Goal: Task Accomplishment & Management: Complete application form

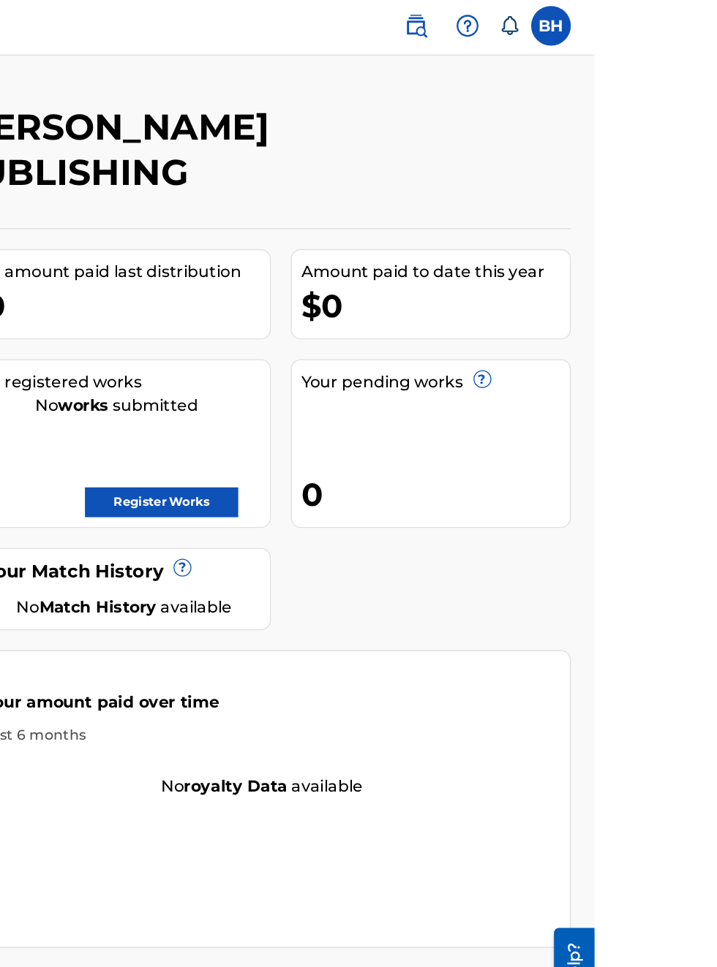
scroll to position [3, 279]
click at [454, 362] on link "Register Works" at bounding box center [397, 373] width 113 height 22
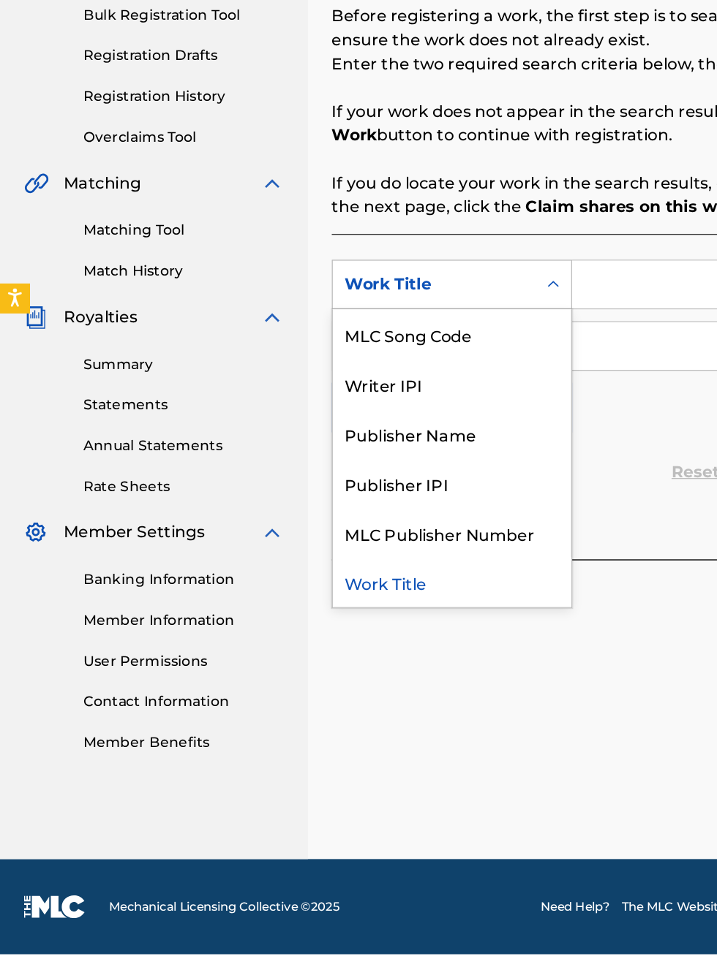
scroll to position [264, 0]
click at [327, 565] on div "Publisher Name" at bounding box center [332, 583] width 175 height 37
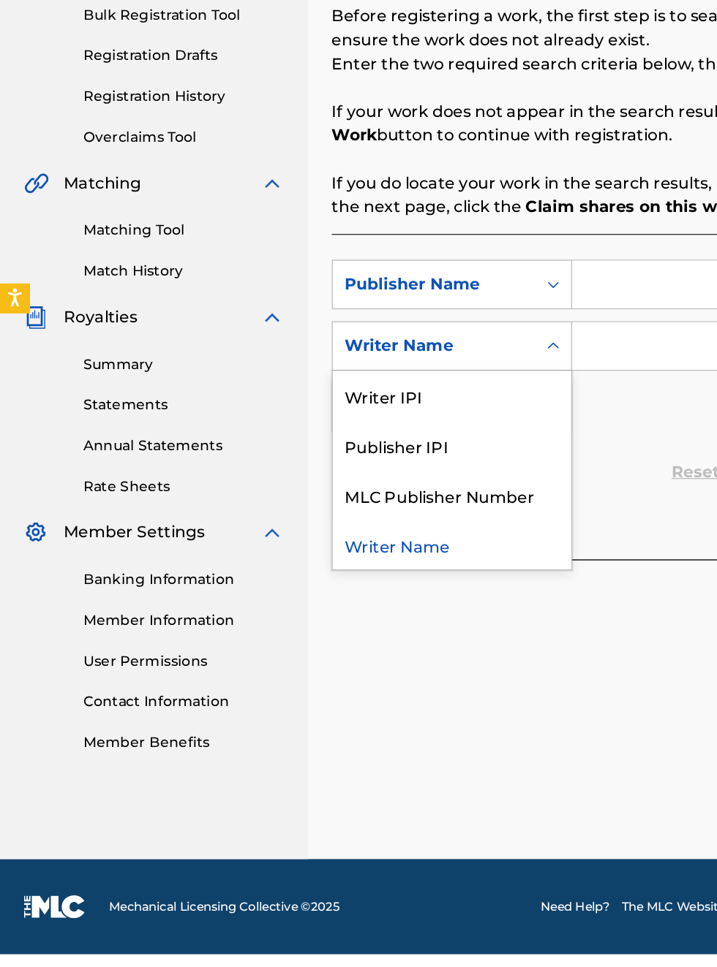
click at [317, 574] on div "Publisher IPI" at bounding box center [332, 592] width 175 height 37
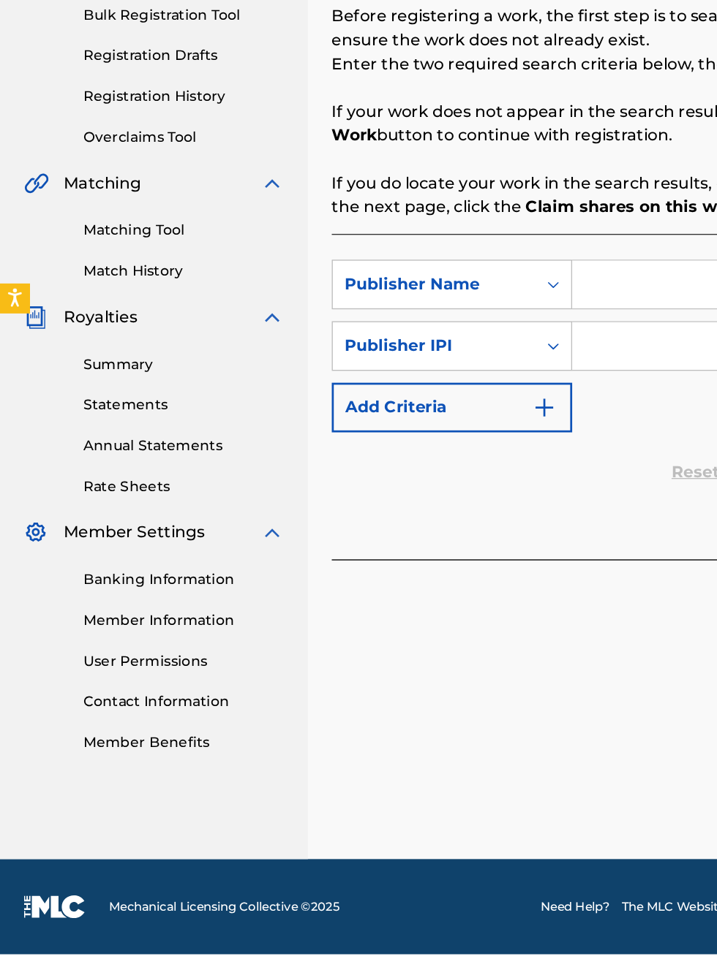
click at [413, 758] on div "Register Work Search Enter Work Details Add Writers Add Publishers & Shares Add…" at bounding box center [472, 488] width 490 height 817
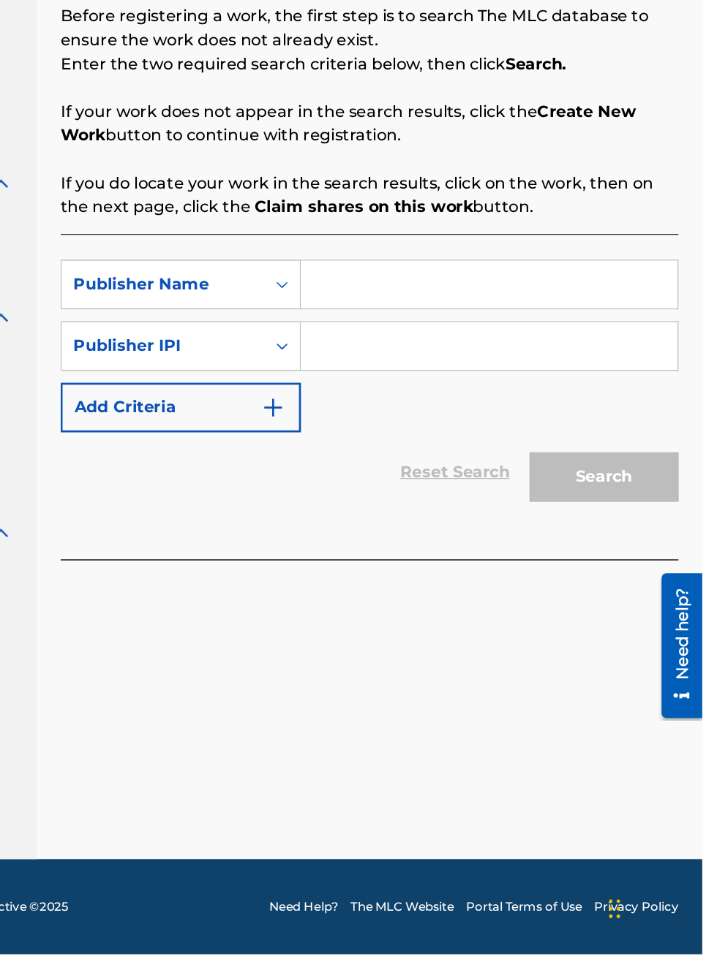
scroll to position [264, 200]
click at [481, 456] on input "Search Form" at bounding box center [559, 473] width 277 height 35
click at [469, 456] on input "Search Form" at bounding box center [559, 473] width 277 height 35
click at [488, 456] on input "Search Form" at bounding box center [559, 473] width 277 height 35
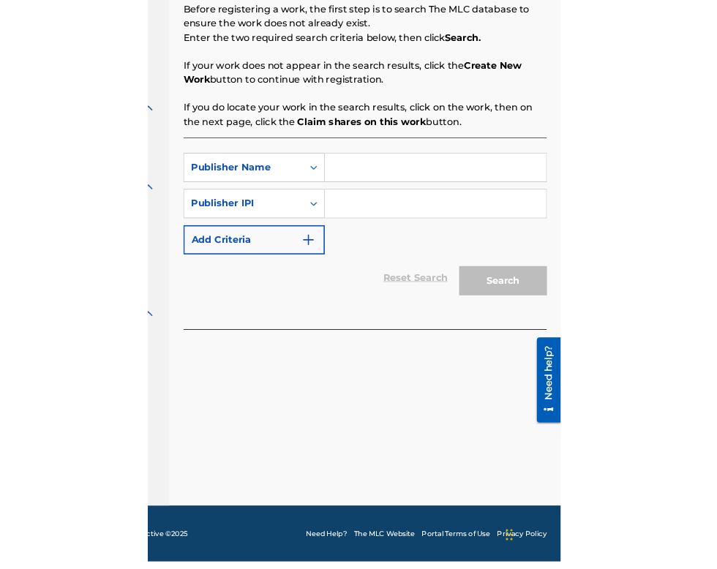
scroll to position [162, 0]
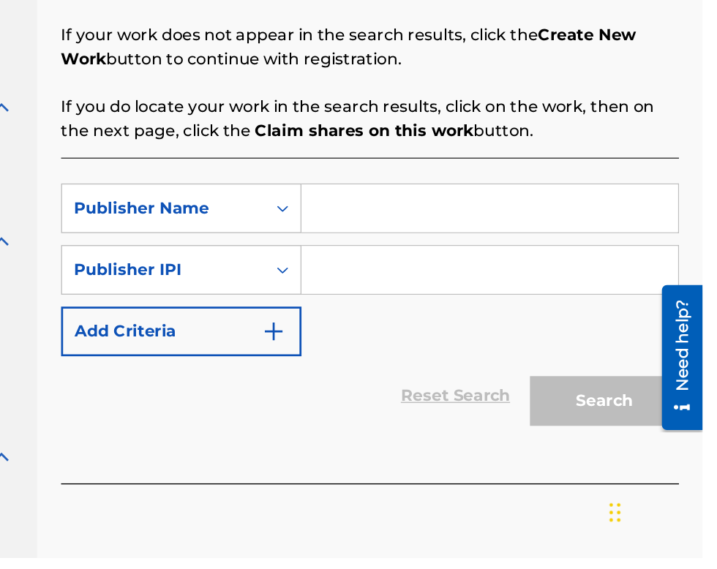
click at [450, 312] on input "Search Form" at bounding box center [559, 311] width 277 height 35
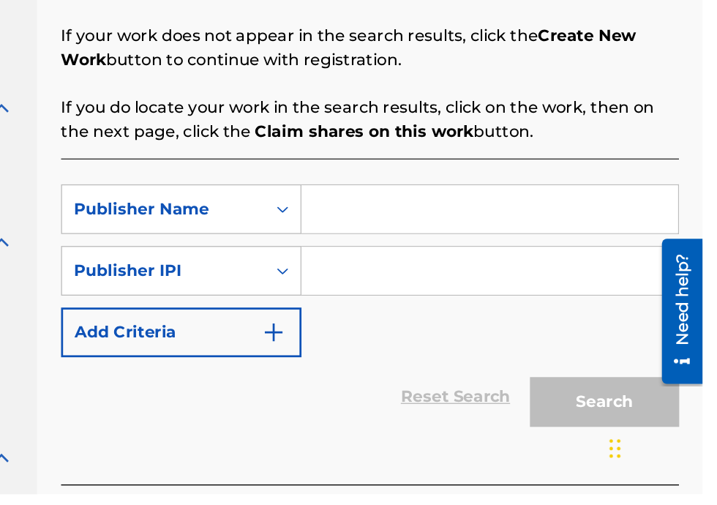
scroll to position [140, 199]
type input "[PERSON_NAME]"
click at [486, 357] on input "Search Form" at bounding box center [559, 339] width 277 height 35
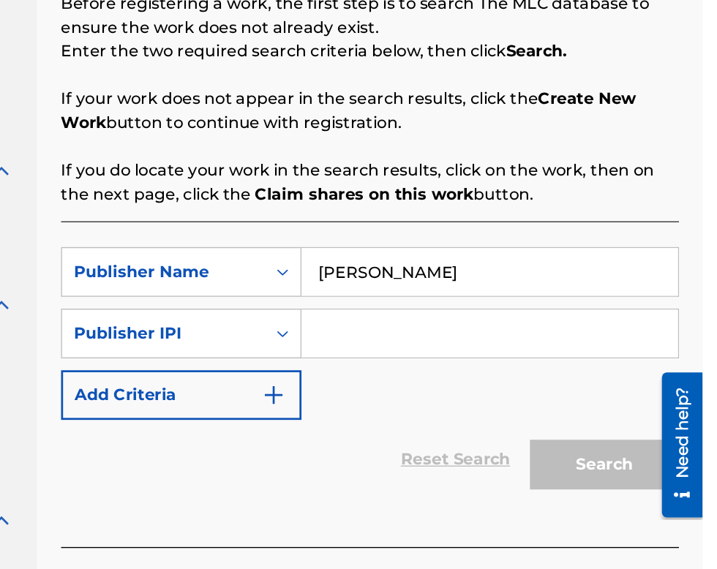
scroll to position [93, 199]
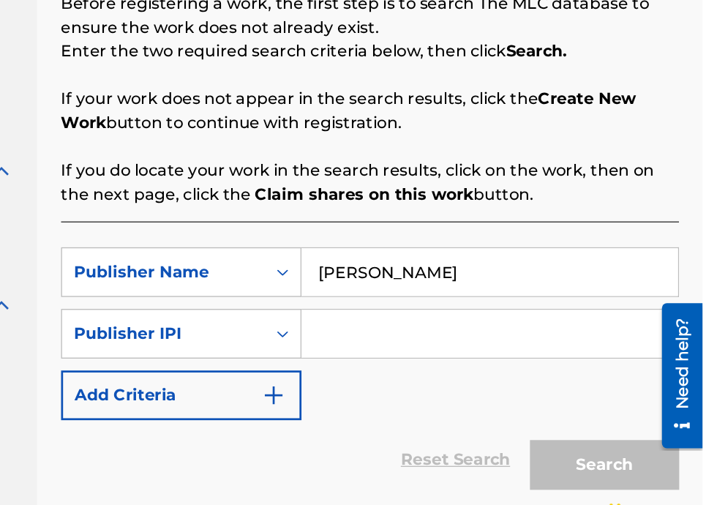
click at [475, 348] on input "Search Form" at bounding box center [559, 339] width 277 height 35
type input "00340604990"
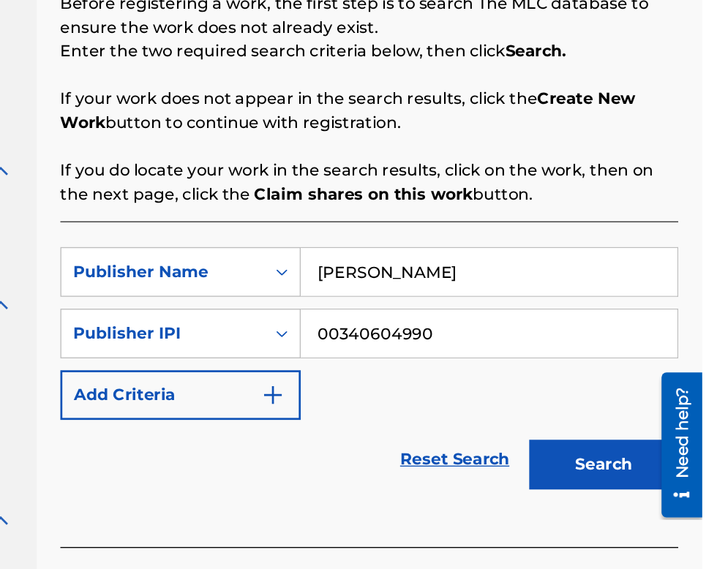
scroll to position [93, 200]
click at [652, 441] on button "Search" at bounding box center [644, 436] width 110 height 37
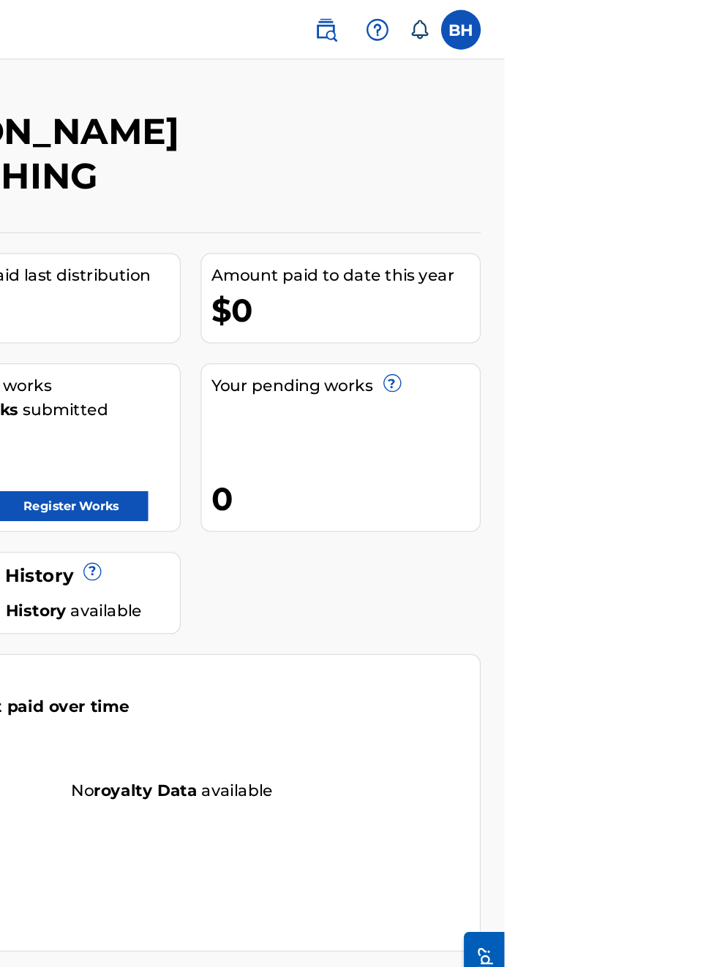
scroll to position [0, 345]
click at [454, 362] on link "Register Works" at bounding box center [397, 373] width 113 height 22
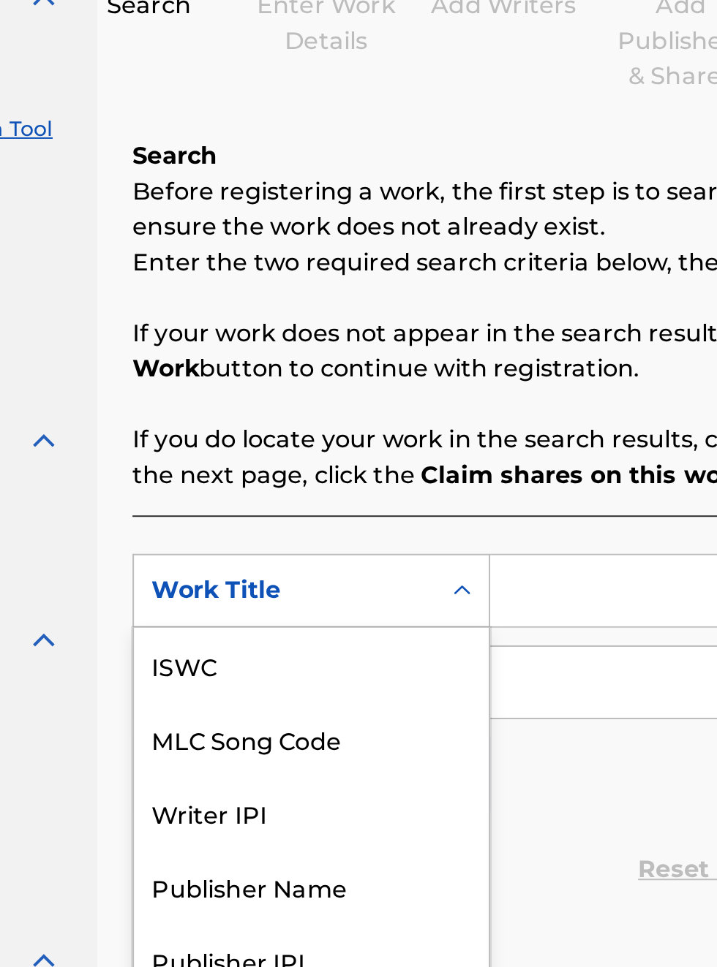
scroll to position [37, 0]
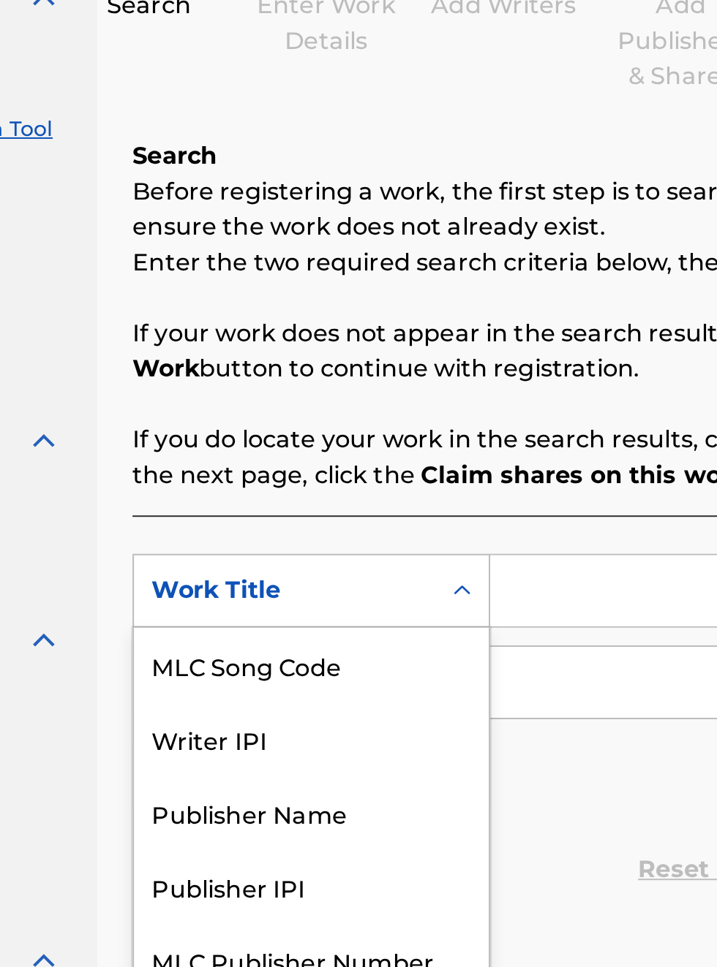
click at [335, 595] on div "Publisher Name" at bounding box center [332, 583] width 175 height 37
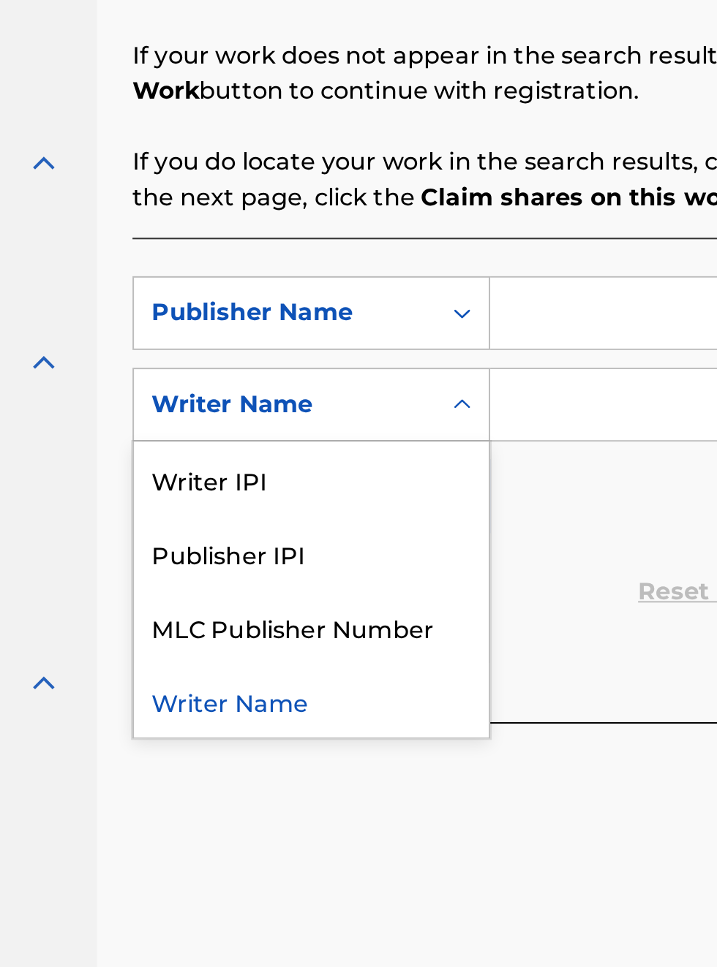
scroll to position [319, 178]
click at [311, 604] on div "Publisher IPI" at bounding box center [332, 592] width 175 height 37
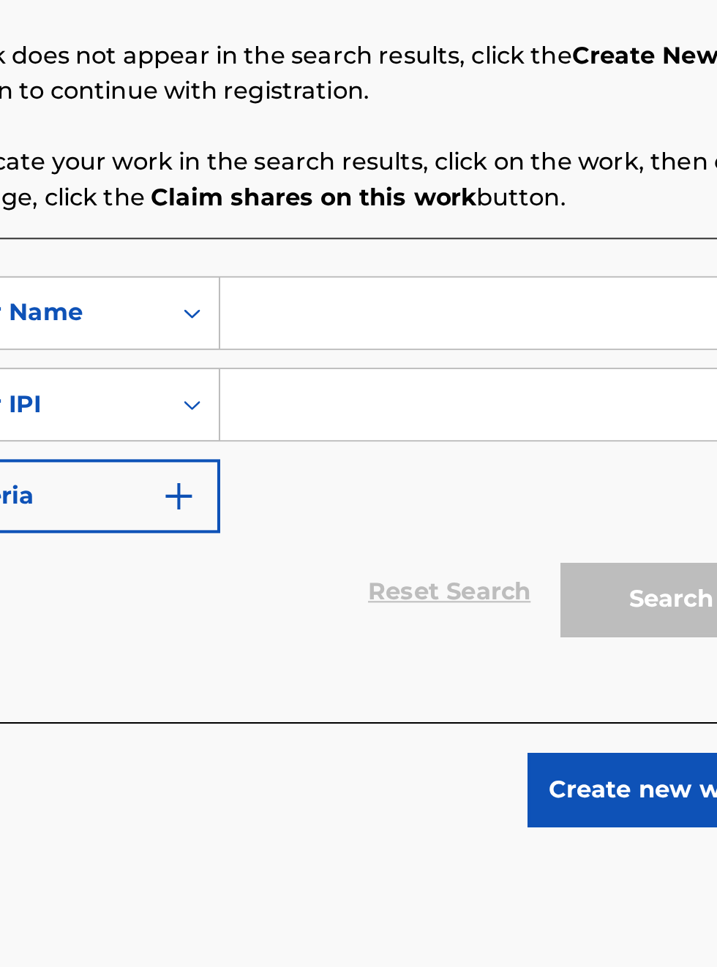
scroll to position [319, 312]
click at [447, 480] on input "Search Form" at bounding box center [559, 473] width 277 height 35
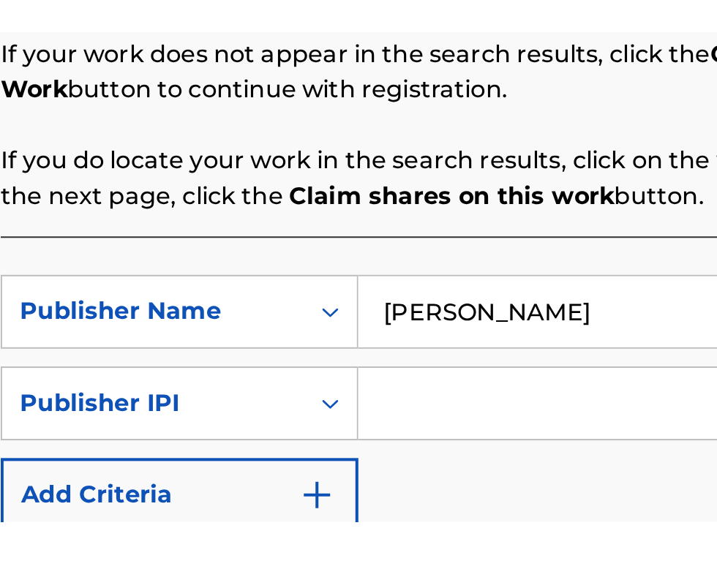
scroll to position [262, 243]
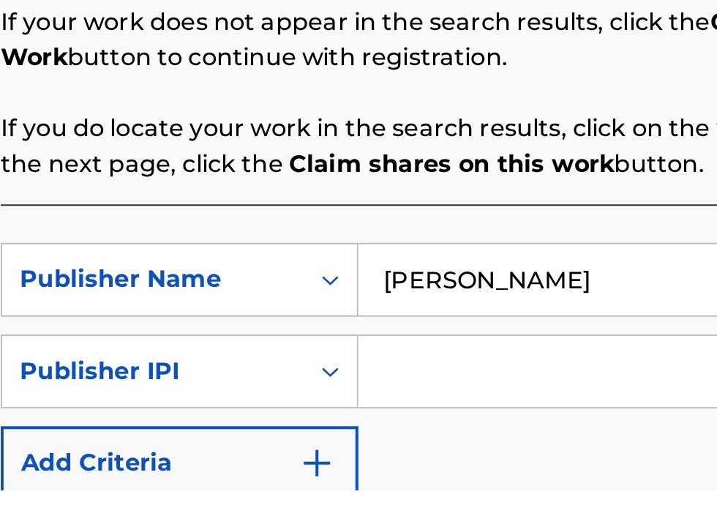
type input "[PERSON_NAME]"
click at [466, 452] on input "Search Form" at bounding box center [559, 445] width 277 height 35
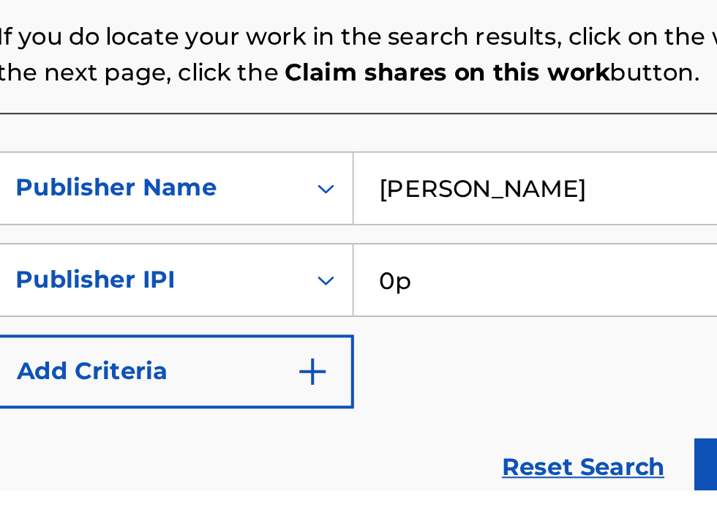
scroll to position [262, 246]
type input "00340604990"
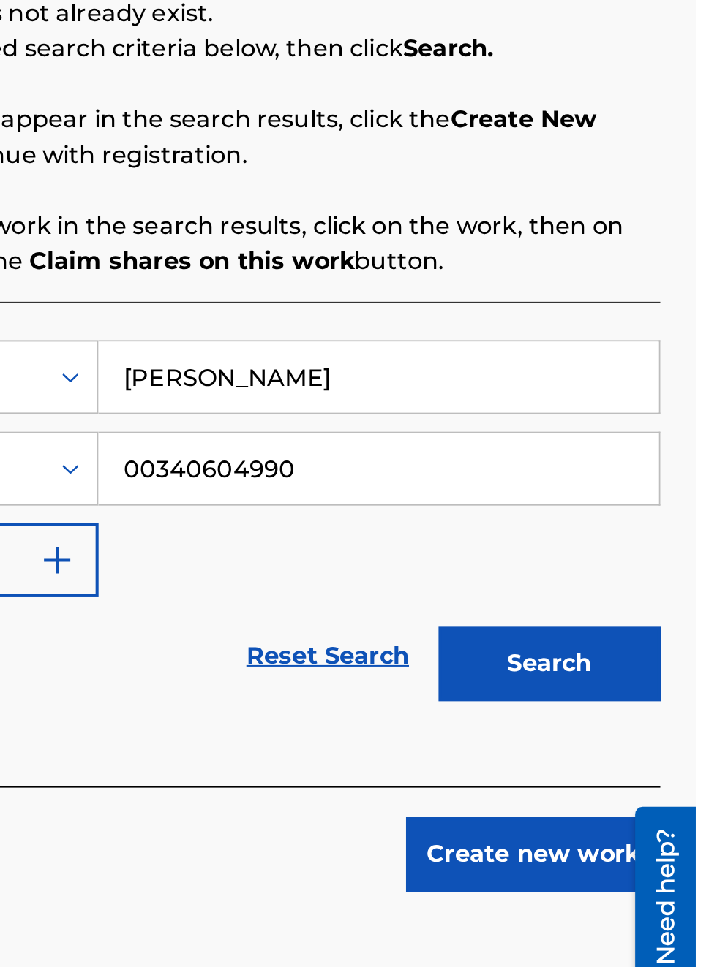
scroll to position [287, 372]
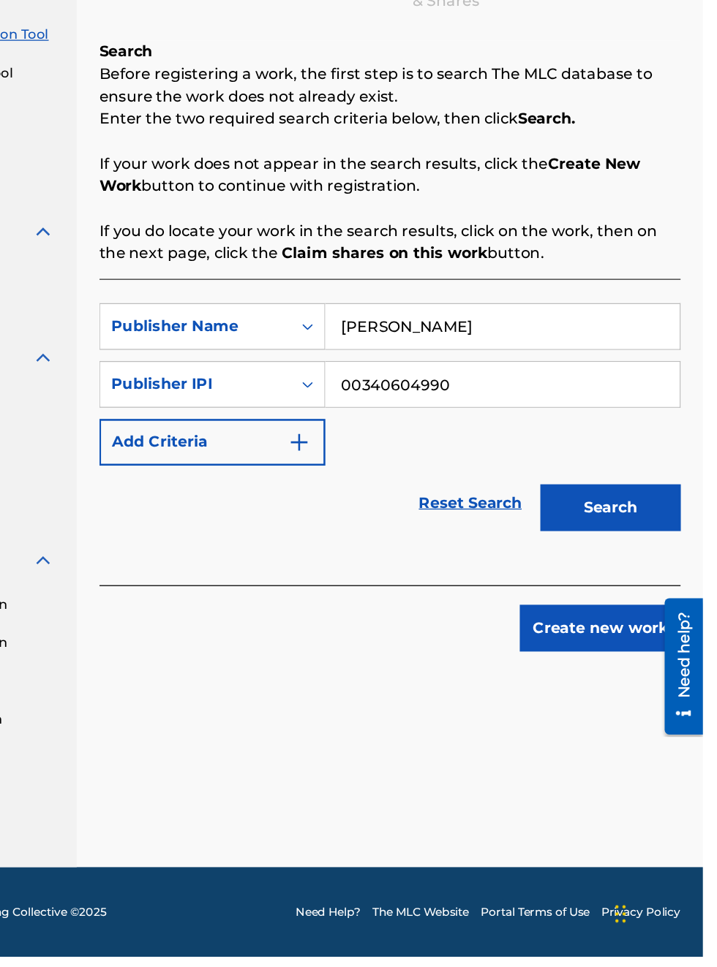
click at [636, 597] on button "Search" at bounding box center [644, 615] width 110 height 37
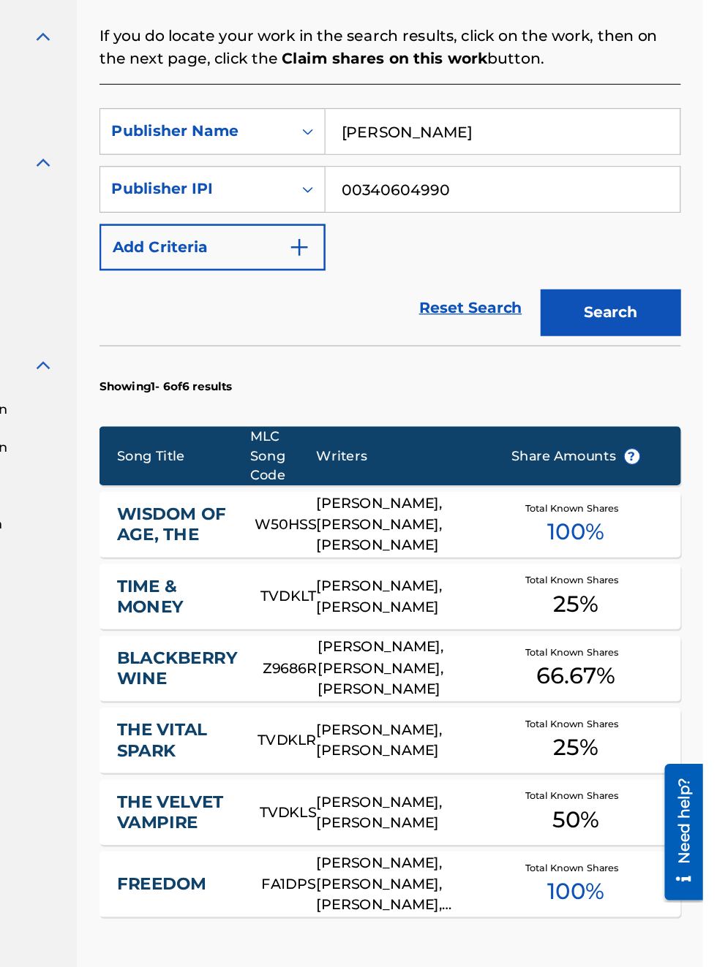
scroll to position [0, 166]
